Goal: Information Seeking & Learning: Understand process/instructions

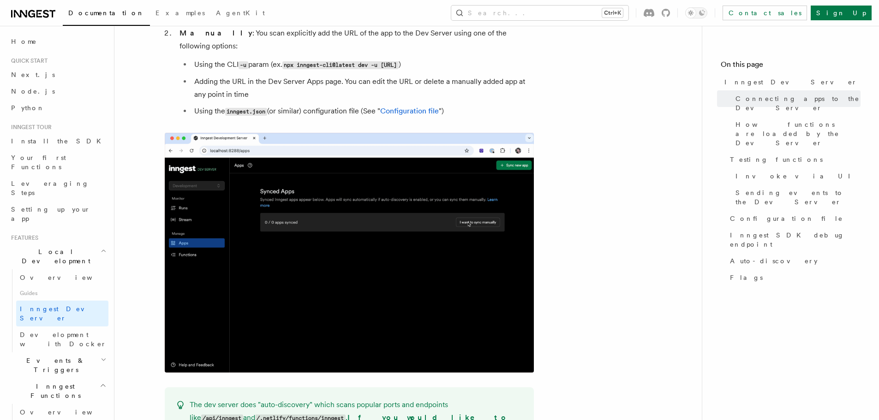
scroll to position [638, 0]
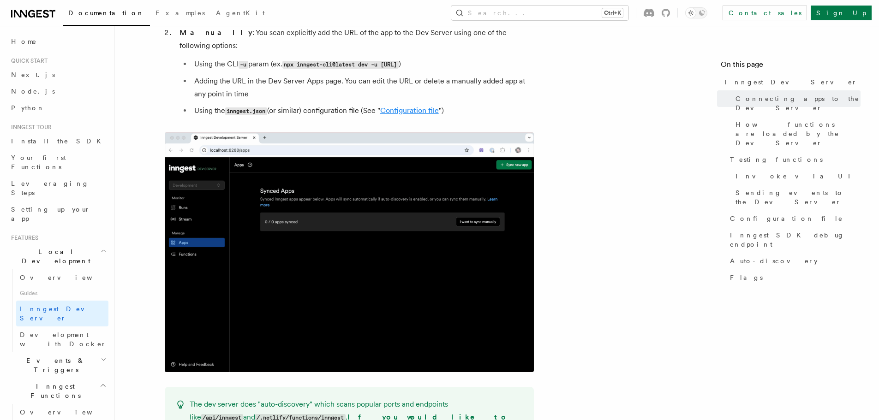
click at [421, 106] on link "Configuration file" at bounding box center [409, 110] width 59 height 9
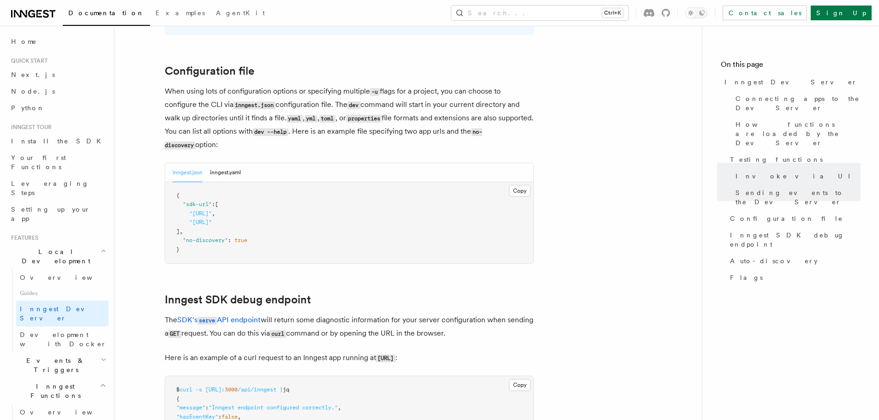
scroll to position [2412, 0]
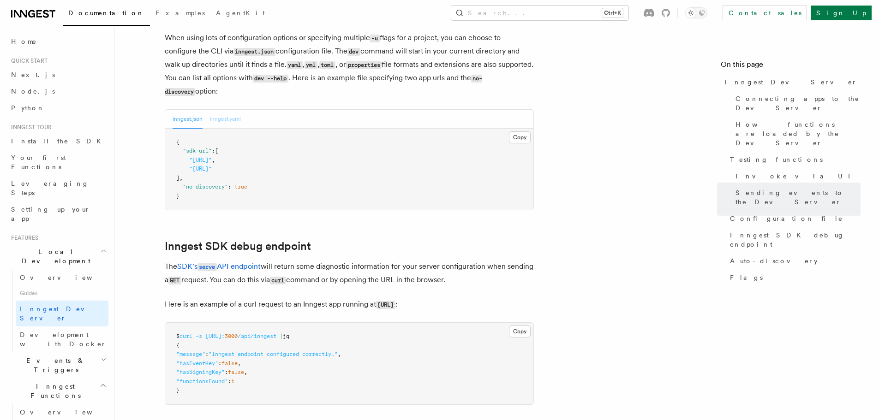
click at [222, 110] on button "inngest.yaml" at bounding box center [225, 119] width 31 height 19
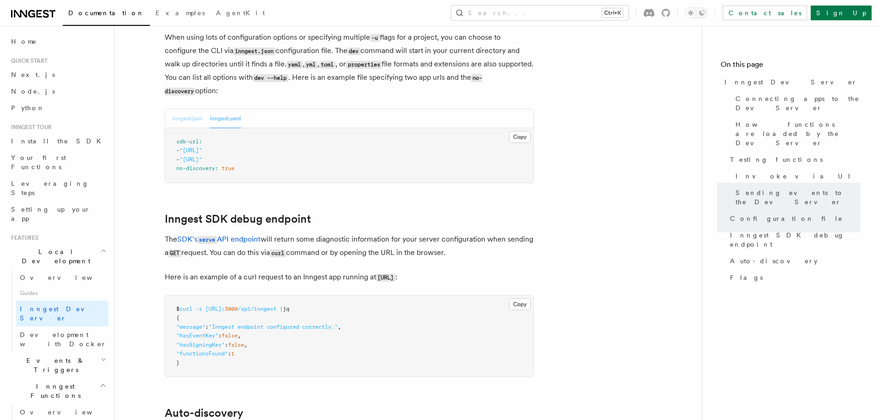
click at [186, 109] on button "inngest.json" at bounding box center [188, 118] width 30 height 19
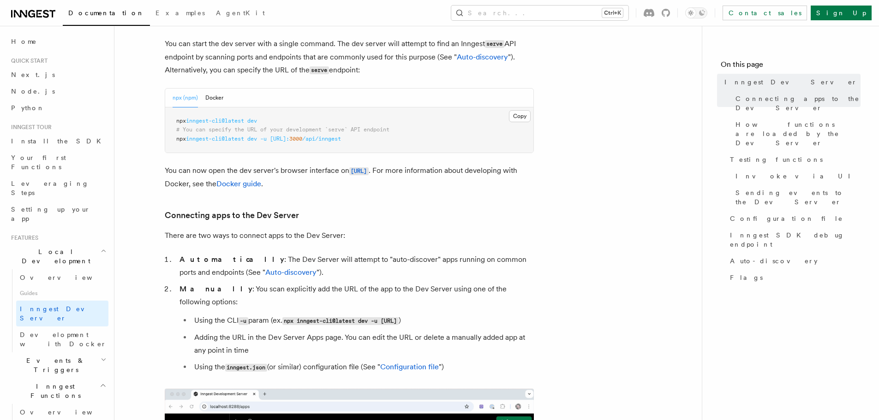
scroll to position [381, 0]
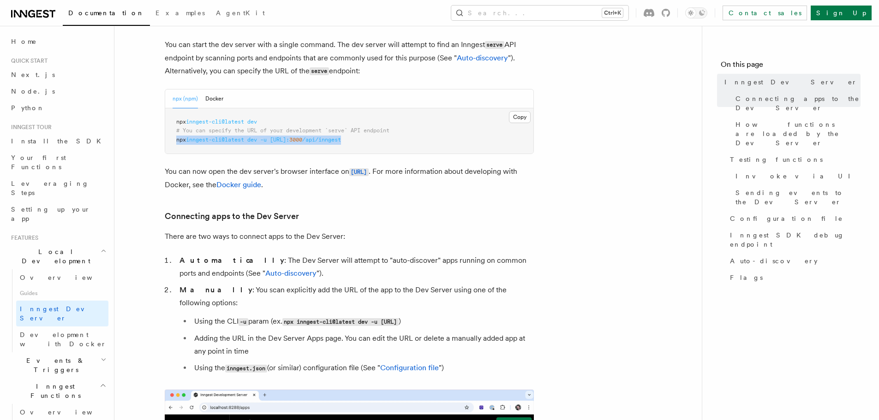
drag, startPoint x: 424, startPoint y: 143, endPoint x: 198, endPoint y: 142, distance: 225.7
click at [169, 138] on pre "npx inngest-cli@latest dev # You can specify the URL of your development `serve…" at bounding box center [349, 131] width 368 height 46
copy span "npx inngest-cli@latest dev -u [URL]: 3000 /api/inngest"
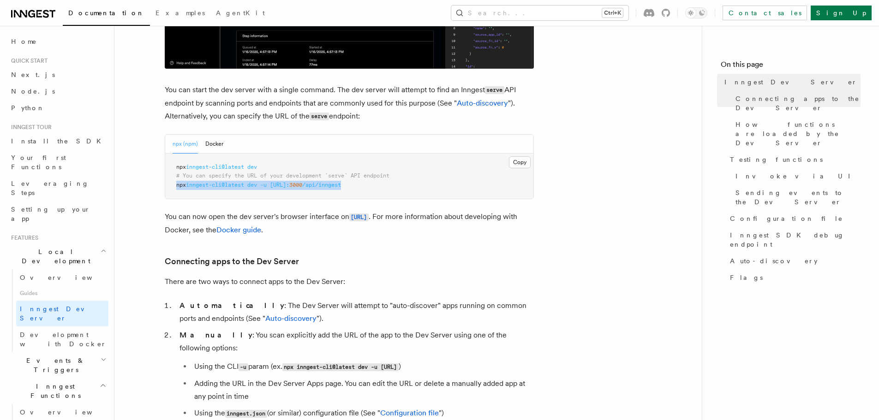
scroll to position [335, 0]
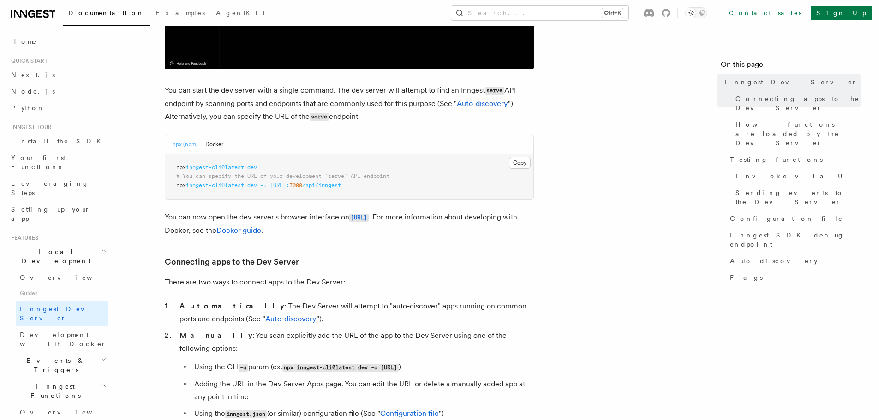
click at [390, 178] on span "# You can specify the URL of your development `serve` API endpoint" at bounding box center [282, 176] width 213 height 6
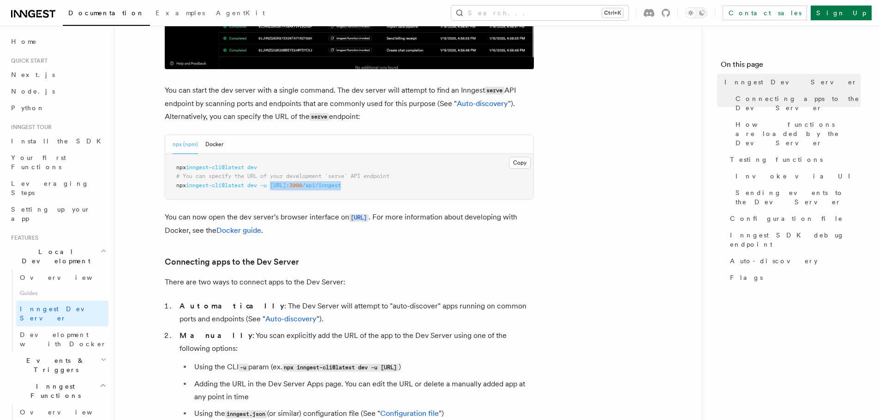
drag, startPoint x: 394, startPoint y: 185, endPoint x: 276, endPoint y: 187, distance: 117.3
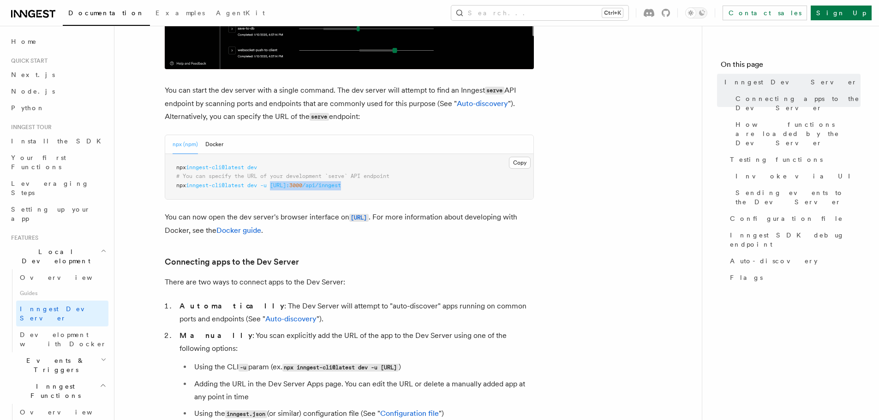
click at [276, 187] on pre "npx inngest-cli@latest dev # You can specify the URL of your development `serve…" at bounding box center [349, 177] width 368 height 46
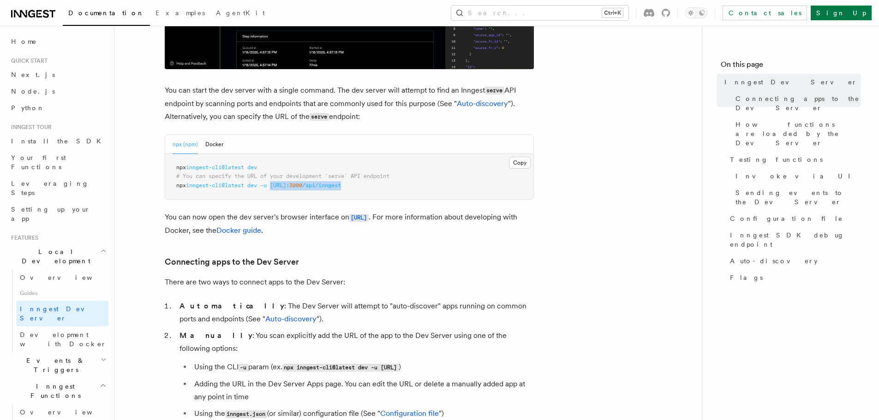
copy span "[URL]: 3000 /api/inngest"
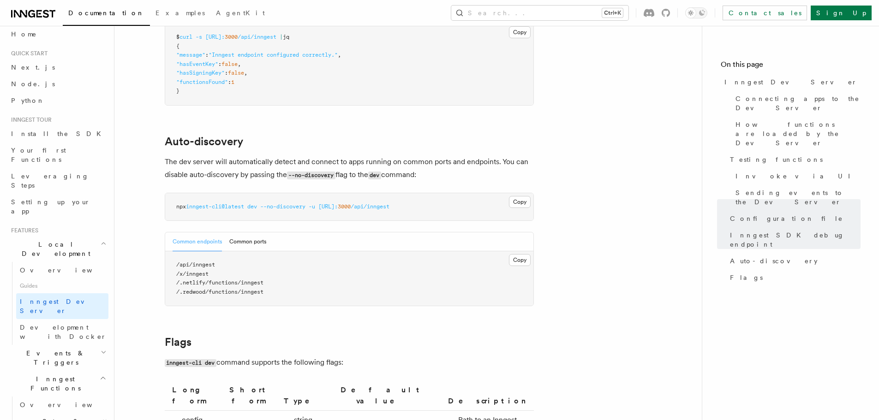
scroll to position [2754, 0]
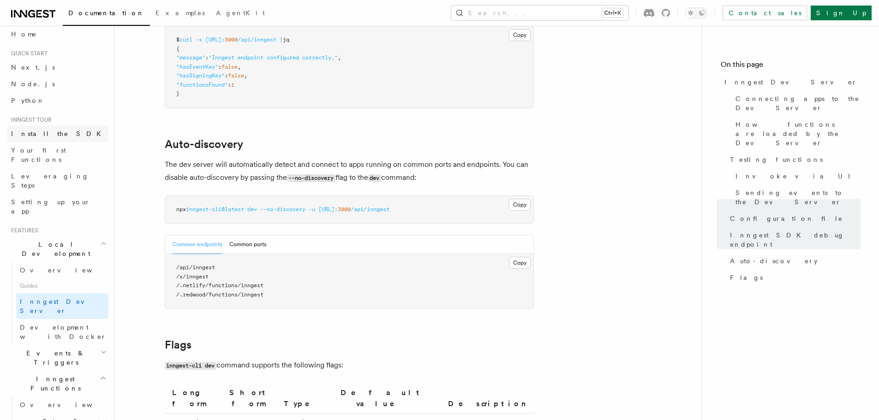
click at [51, 133] on span "Install the SDK" at bounding box center [59, 133] width 96 height 7
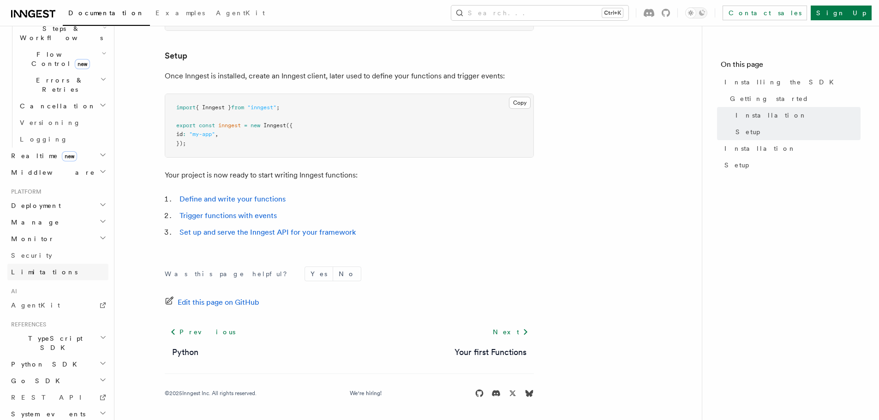
scroll to position [318, 0]
click at [50, 334] on span "TypeScript SDK" at bounding box center [53, 343] width 92 height 18
click at [53, 377] on span "Create the client" at bounding box center [48, 385] width 56 height 17
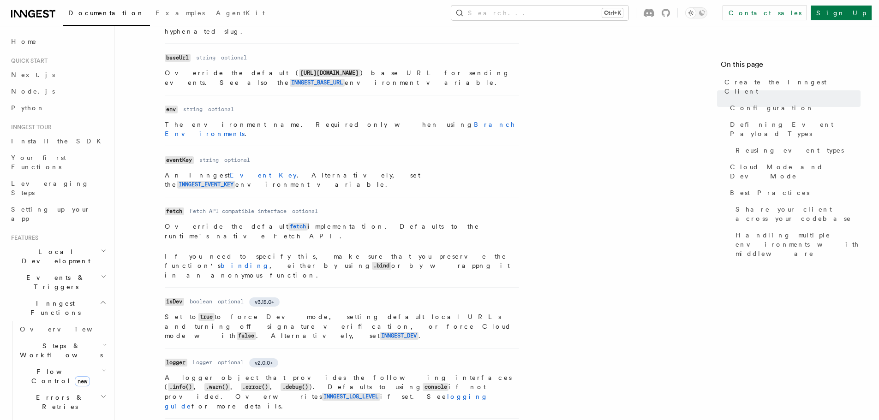
scroll to position [276, 0]
